Goal: Navigation & Orientation: Find specific page/section

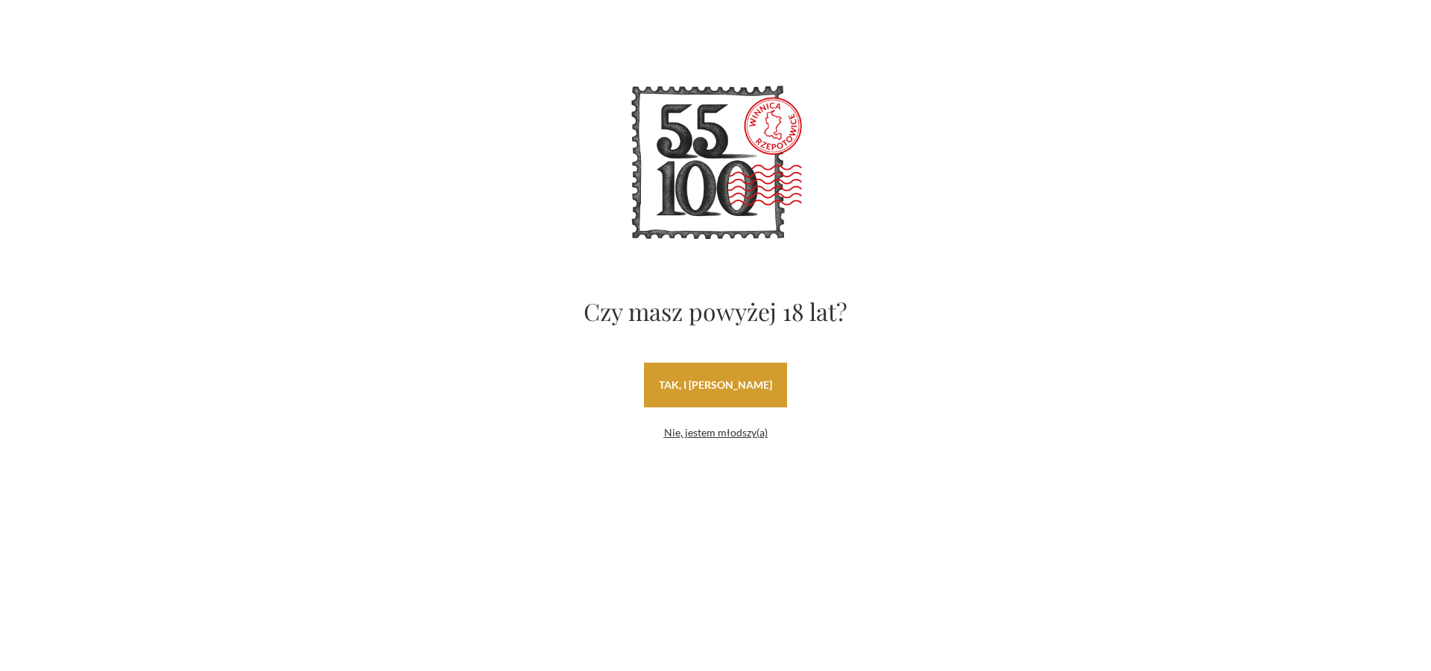
click at [747, 383] on link "tak, i uwielbiam wino" at bounding box center [715, 385] width 143 height 45
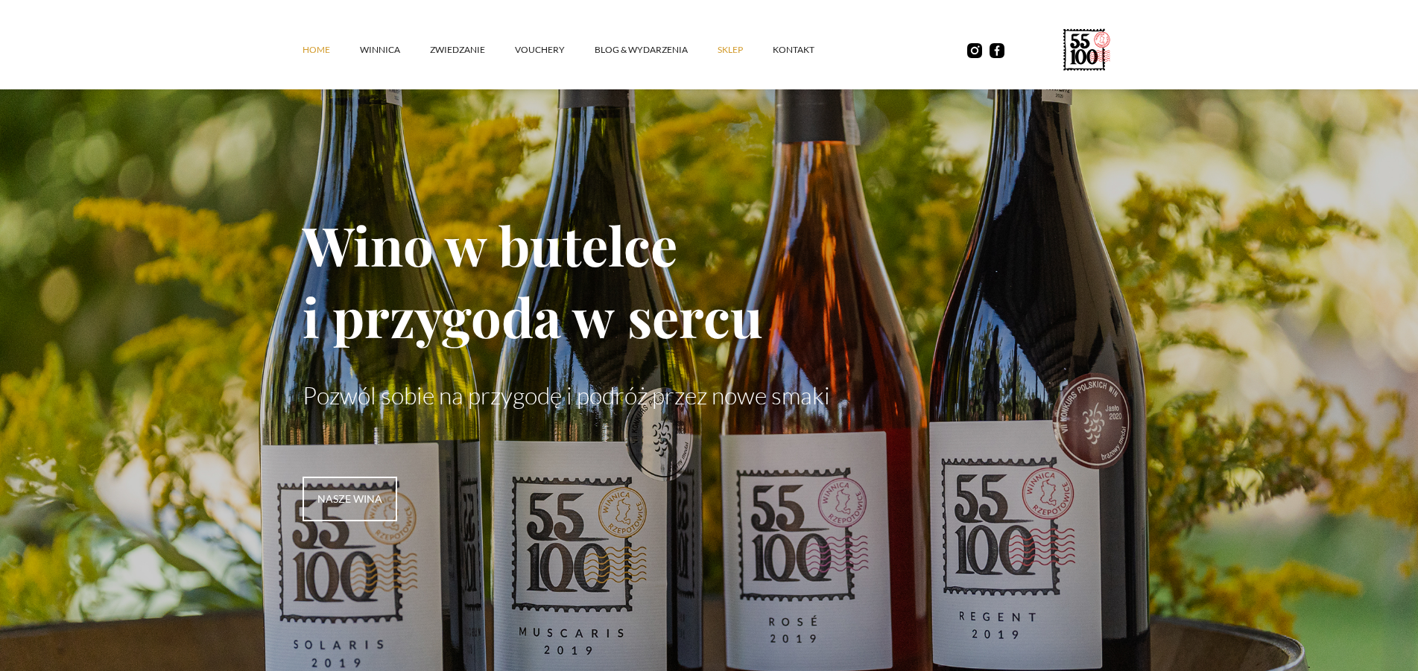
click at [732, 51] on link "SKLEP" at bounding box center [745, 50] width 55 height 45
click at [1073, 54] on icon at bounding box center [1073, 56] width 7 height 15
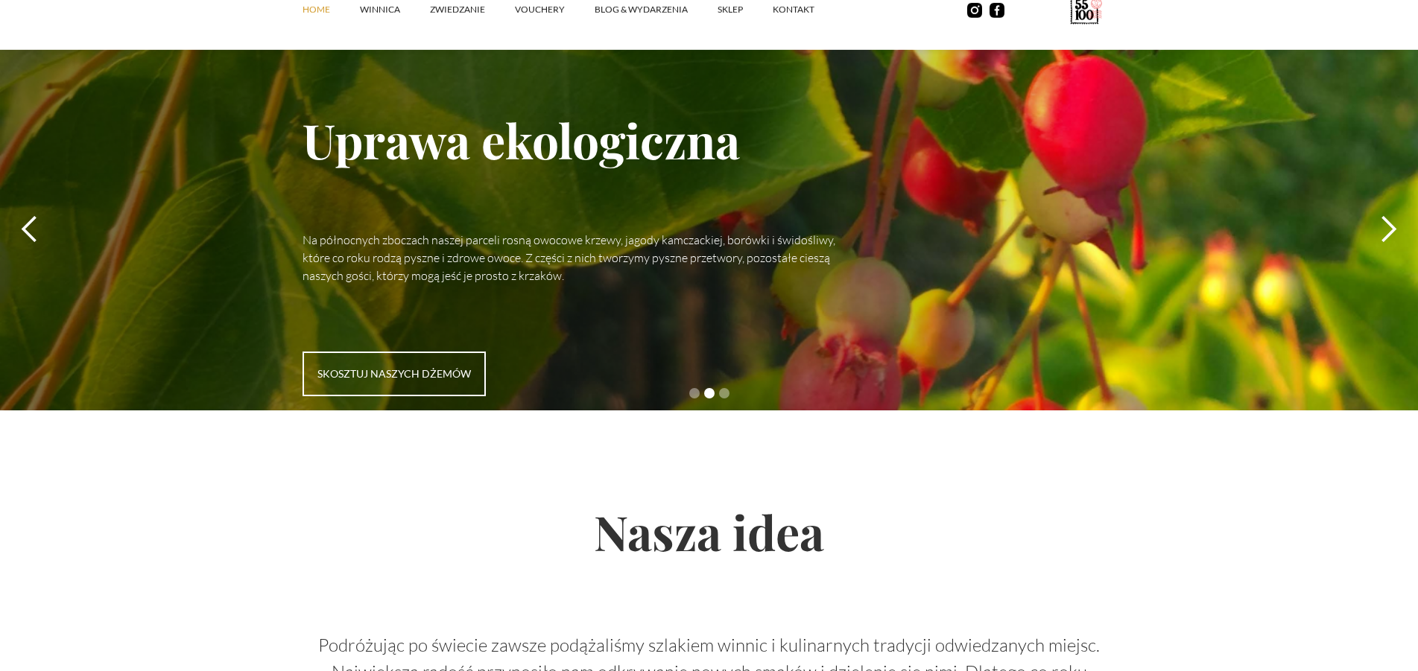
scroll to position [4332, 0]
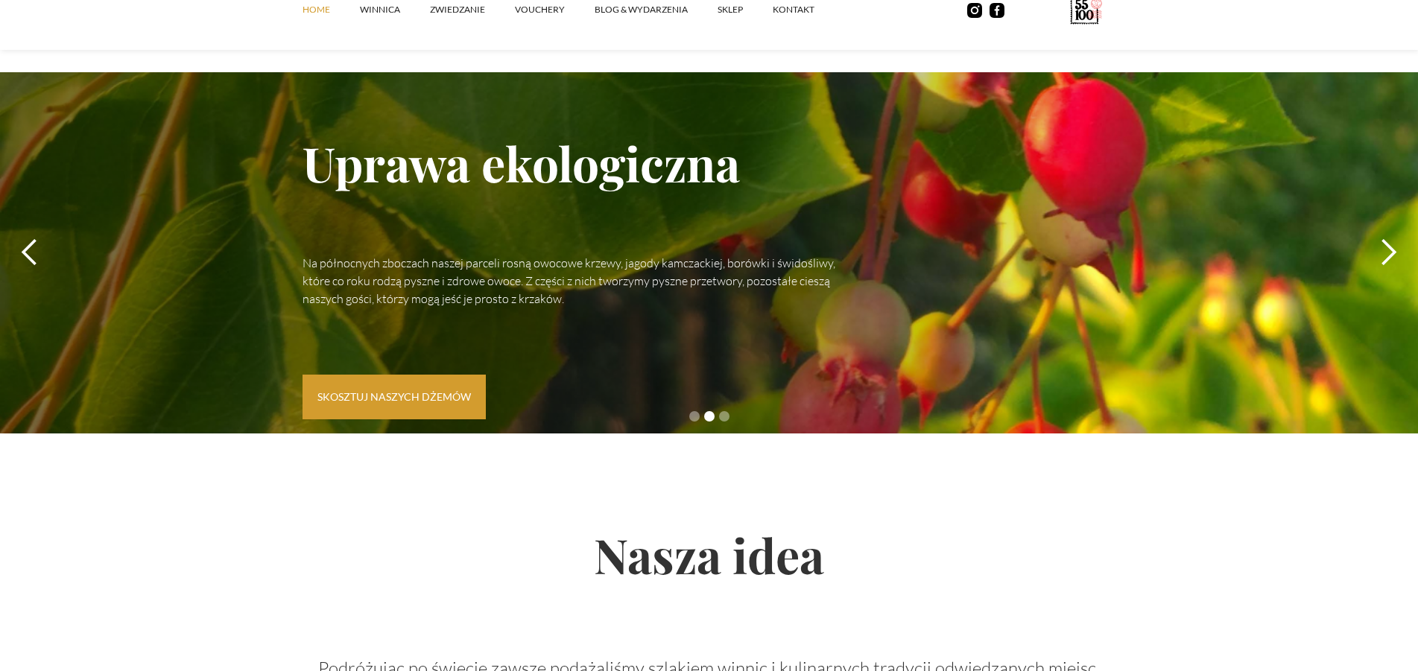
click at [449, 387] on link "skosztuj naszych dżemów" at bounding box center [394, 397] width 183 height 45
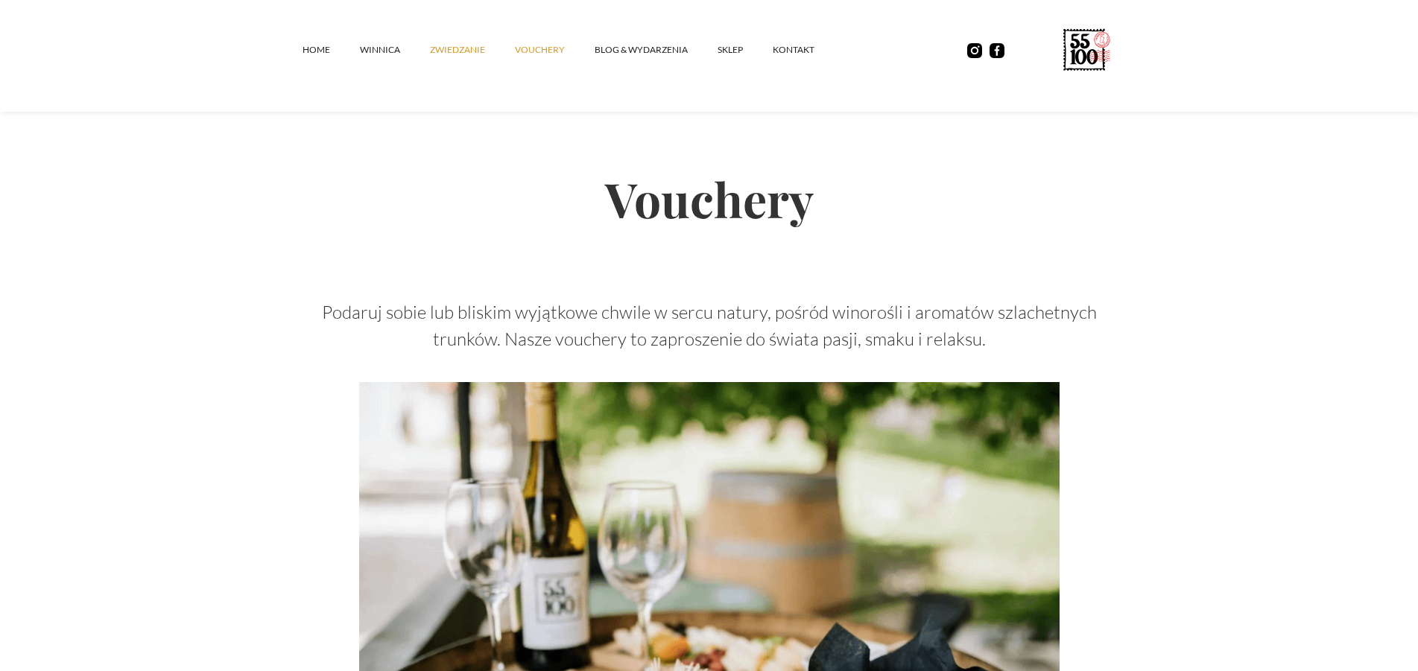
click at [469, 52] on link "ZWIEDZANIE" at bounding box center [472, 50] width 85 height 45
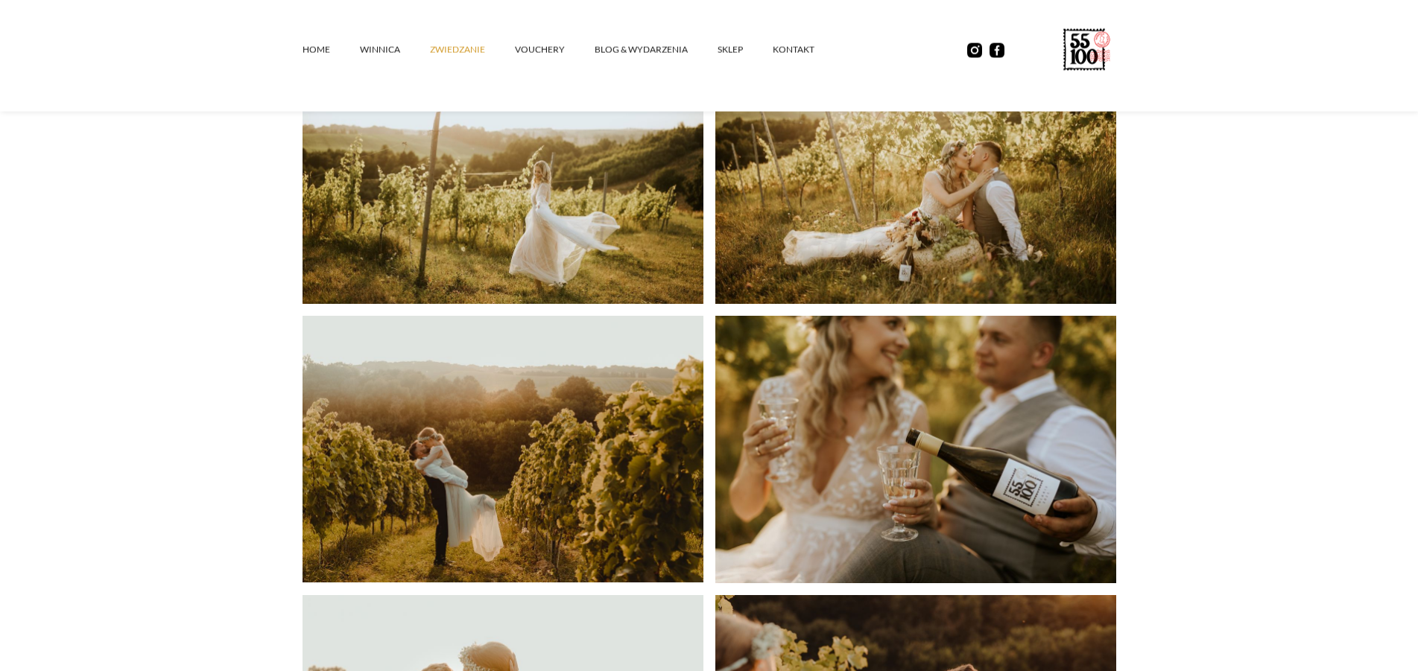
scroll to position [3306, 0]
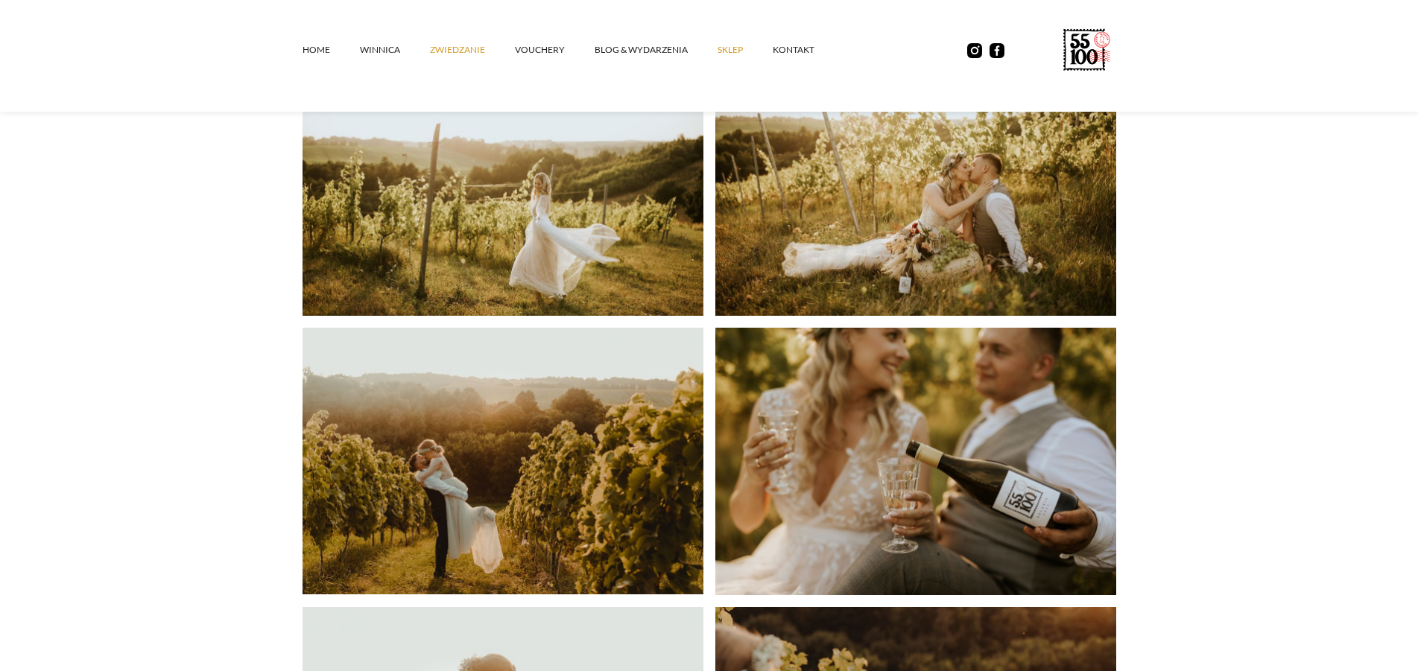
click at [739, 52] on link "SKLEP" at bounding box center [745, 50] width 55 height 45
